Goal: Find specific page/section

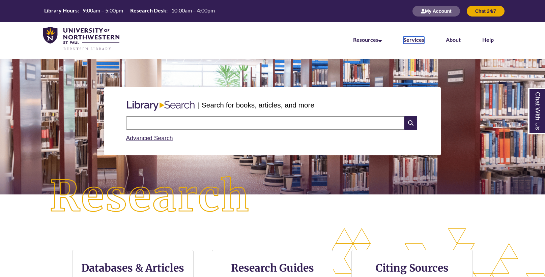
click at [406, 42] on link "Services" at bounding box center [413, 39] width 21 height 7
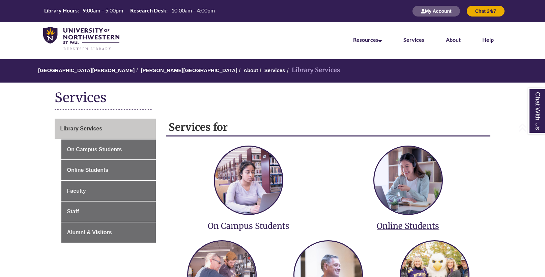
scroll to position [126, 0]
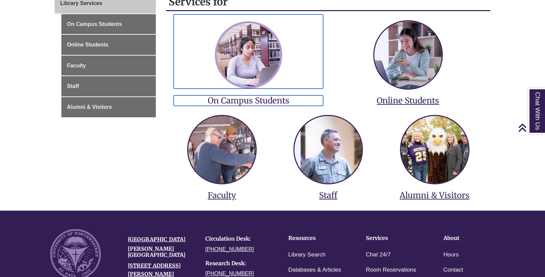
click at [257, 80] on img at bounding box center [248, 54] width 67 height 67
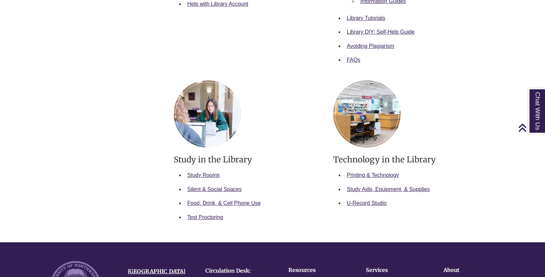
scroll to position [305, 0]
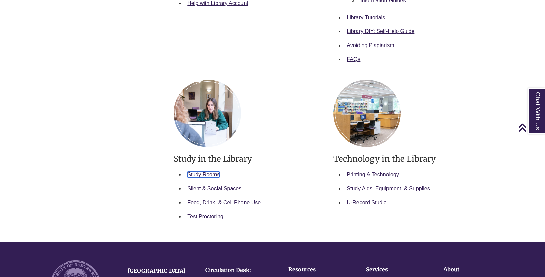
click at [213, 173] on link "Study Rooms" at bounding box center [203, 175] width 32 height 6
